Goal: Task Accomplishment & Management: Manage account settings

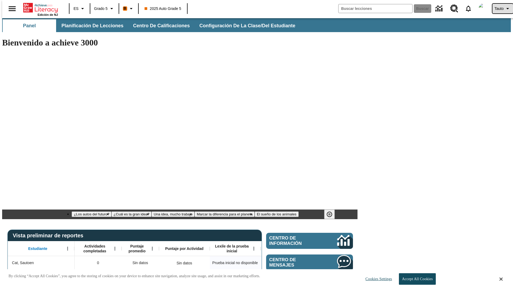
click at [500, 9] on span "Tauto" at bounding box center [499, 9] width 9 height 6
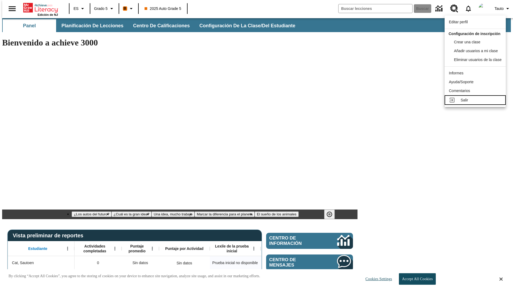
click at [477, 103] on div "Salir" at bounding box center [481, 100] width 41 height 6
